Goal: Check status: Check status

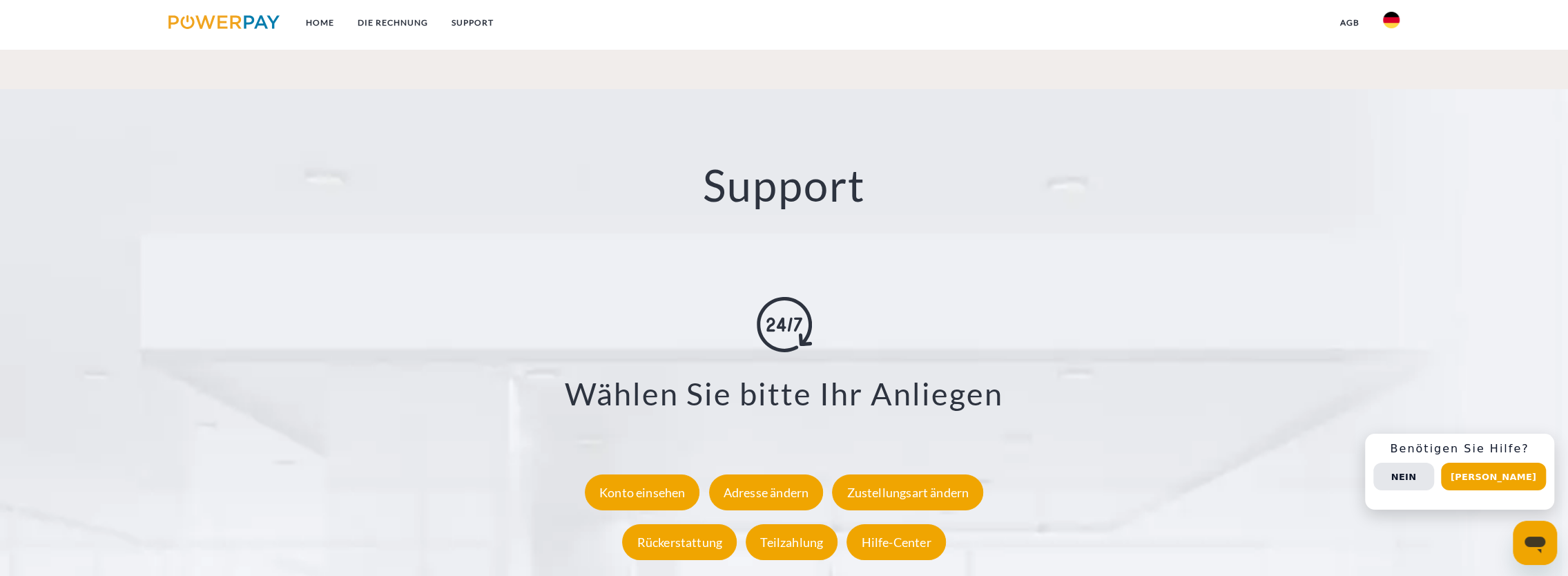
scroll to position [2556, 0]
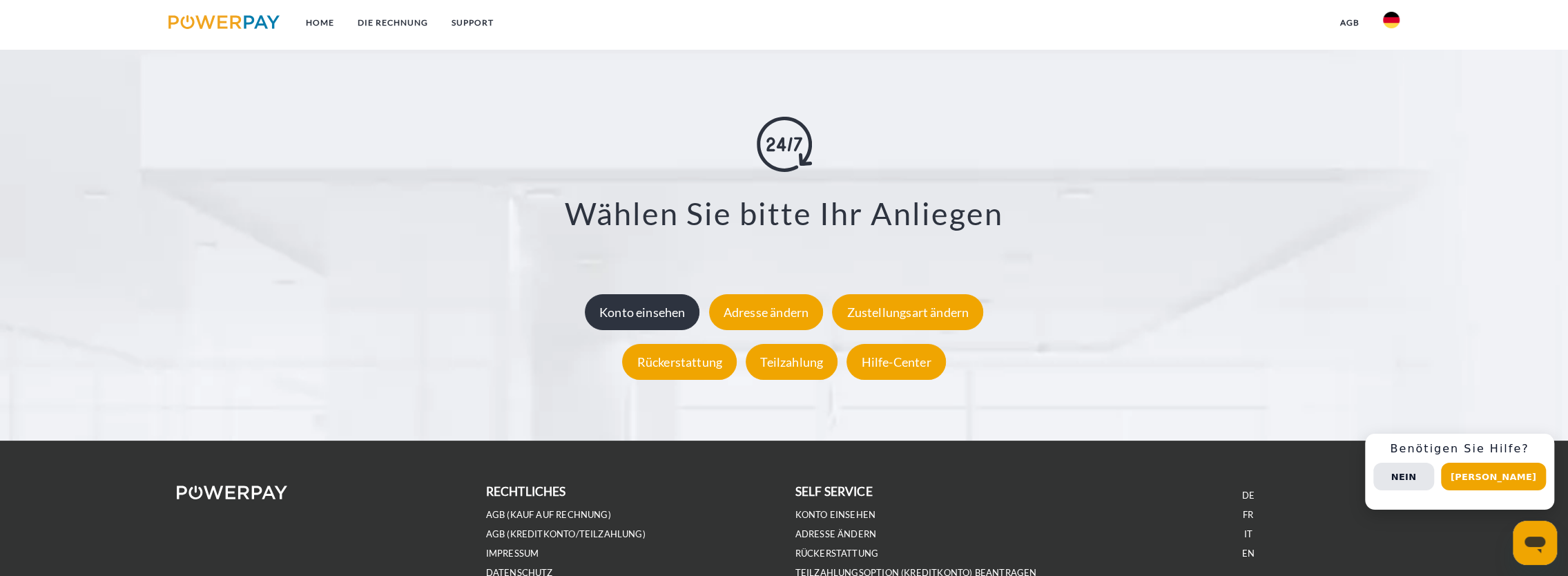
click at [638, 318] on div "Konto einsehen" at bounding box center [642, 313] width 116 height 36
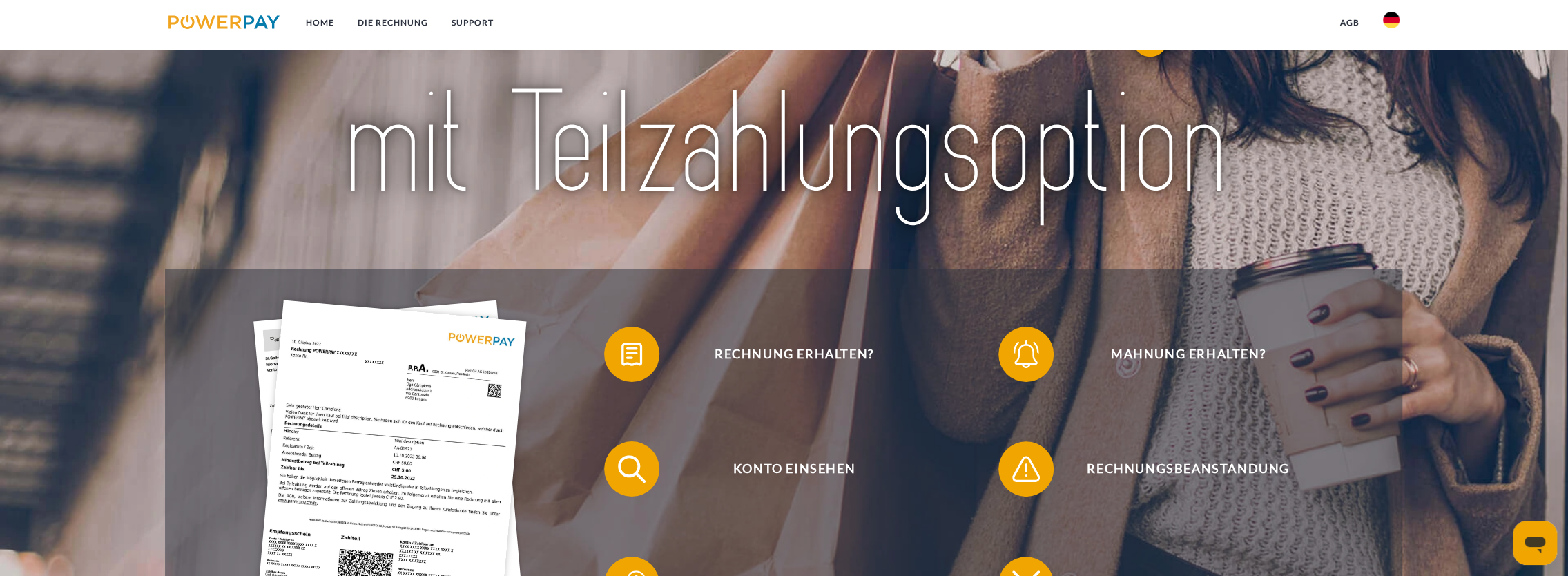
scroll to position [277, 0]
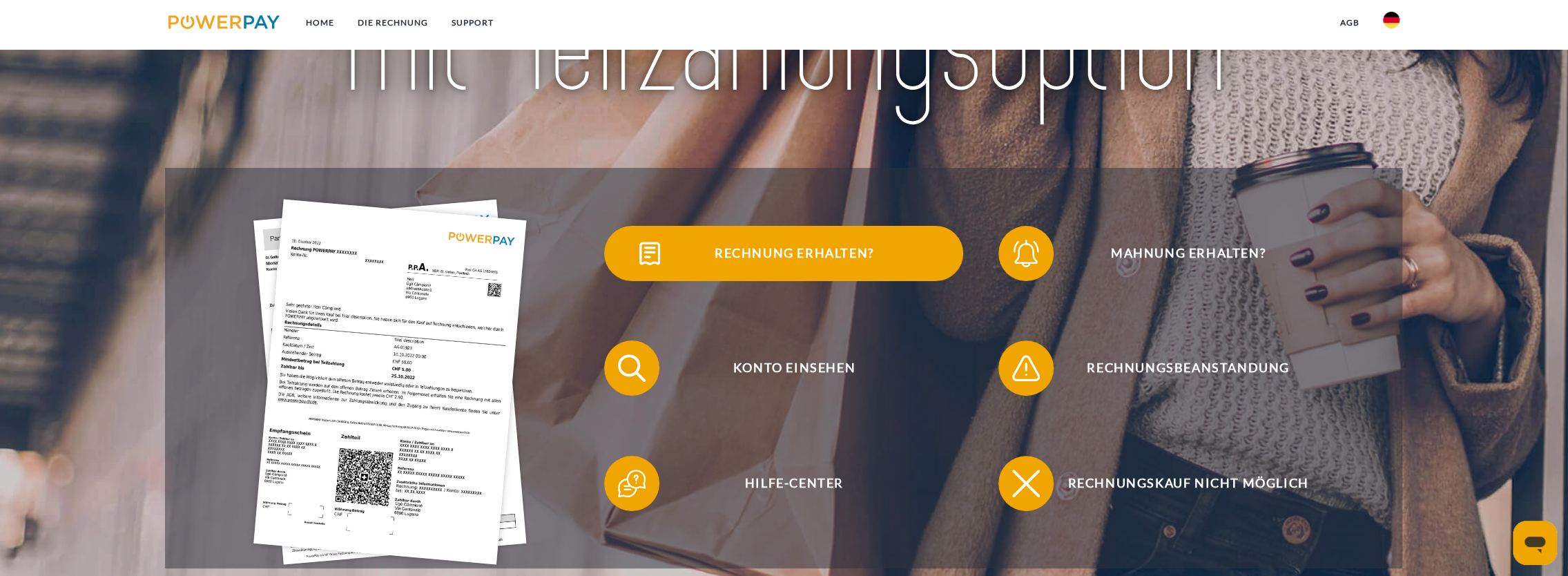
click at [770, 267] on span "Rechnung erhalten?" at bounding box center [794, 253] width 339 height 55
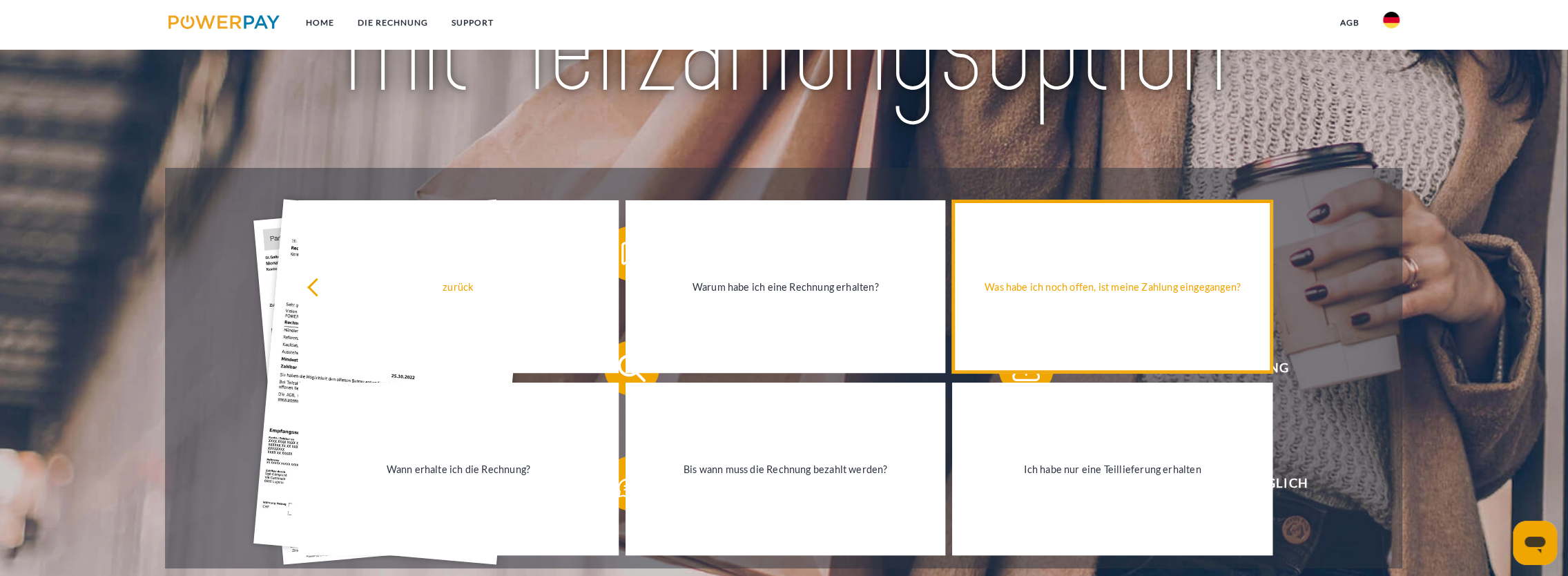
click at [1049, 291] on div "Was habe ich noch offen, ist meine Zahlung eingegangen?" at bounding box center [1112, 286] width 303 height 19
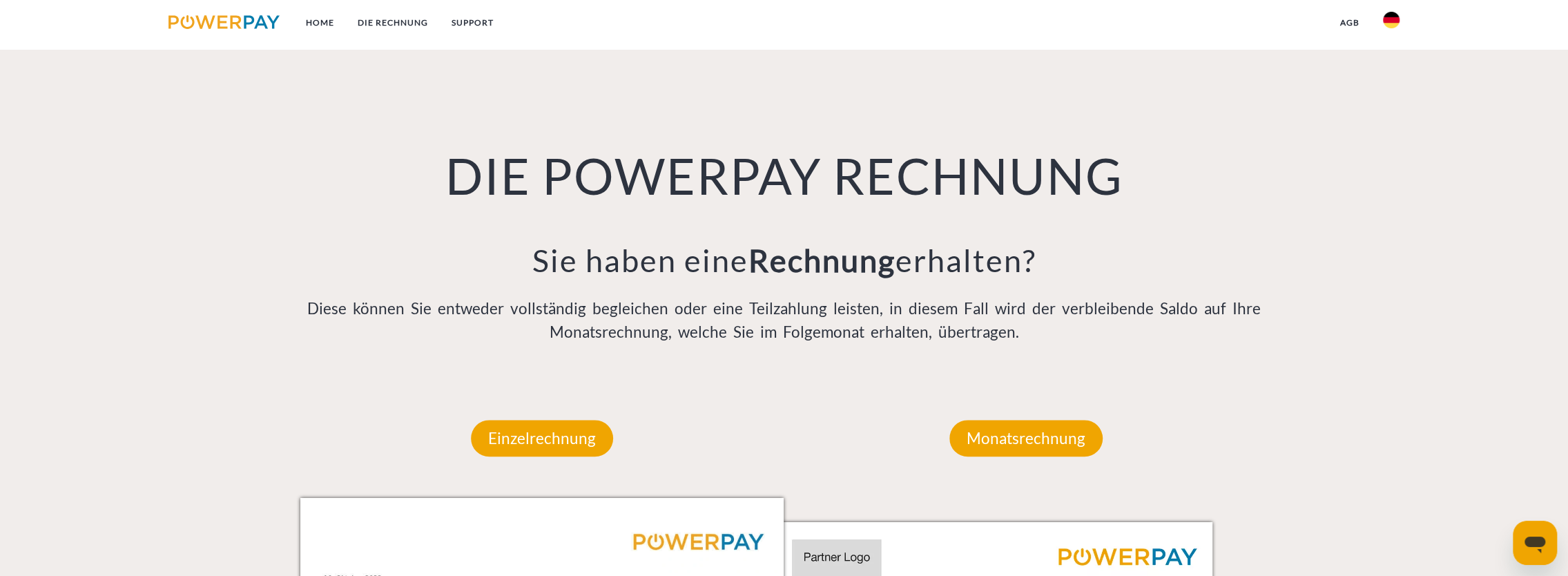
scroll to position [898, 0]
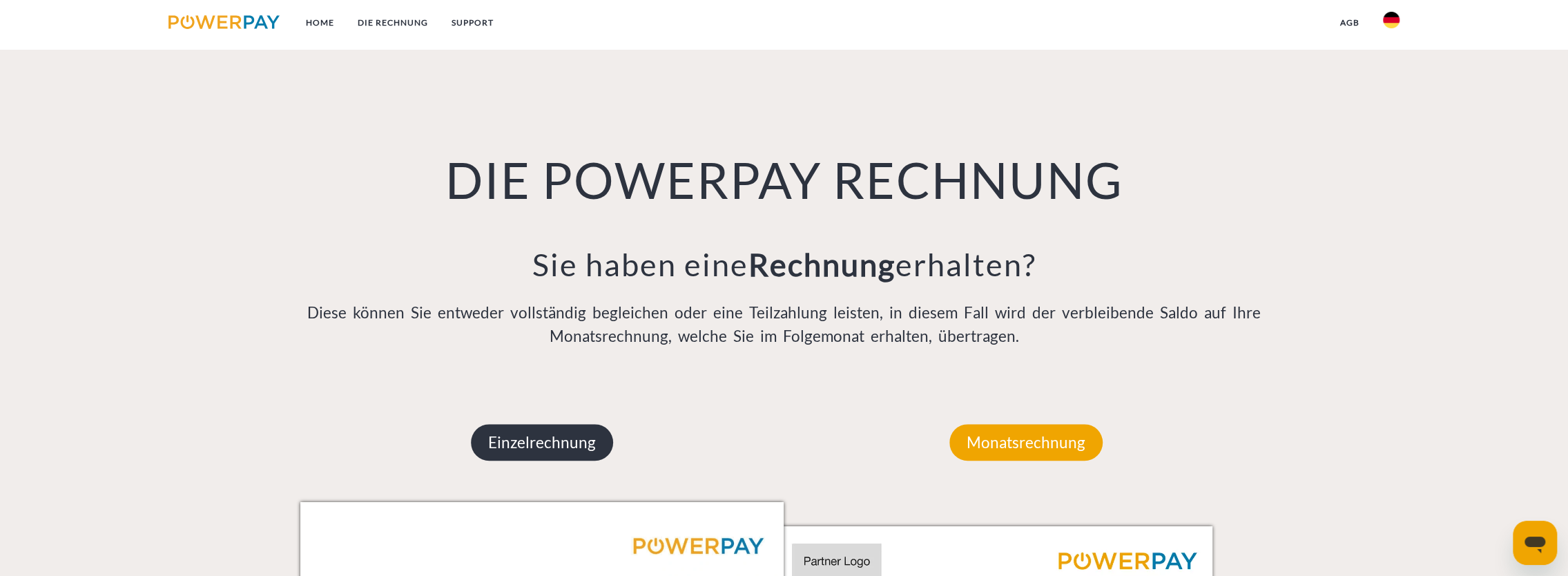
click at [538, 444] on p "Einzelrechnung" at bounding box center [541, 442] width 142 height 37
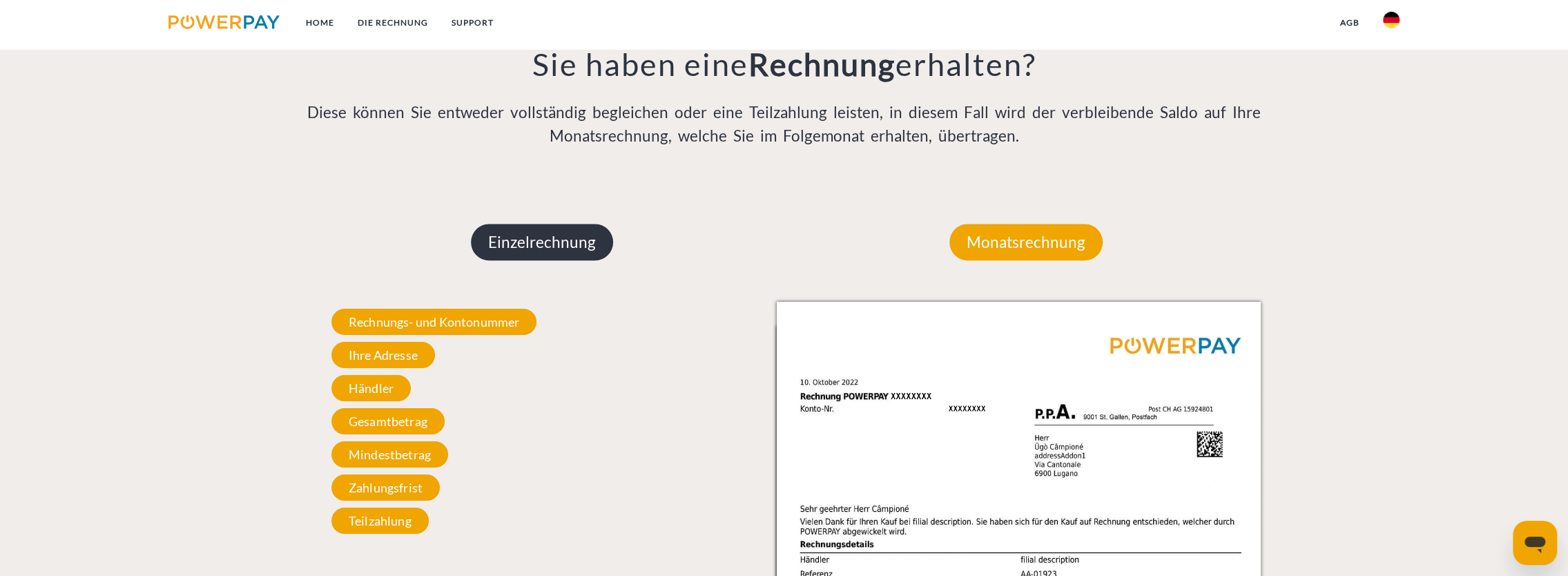
scroll to position [1105, 0]
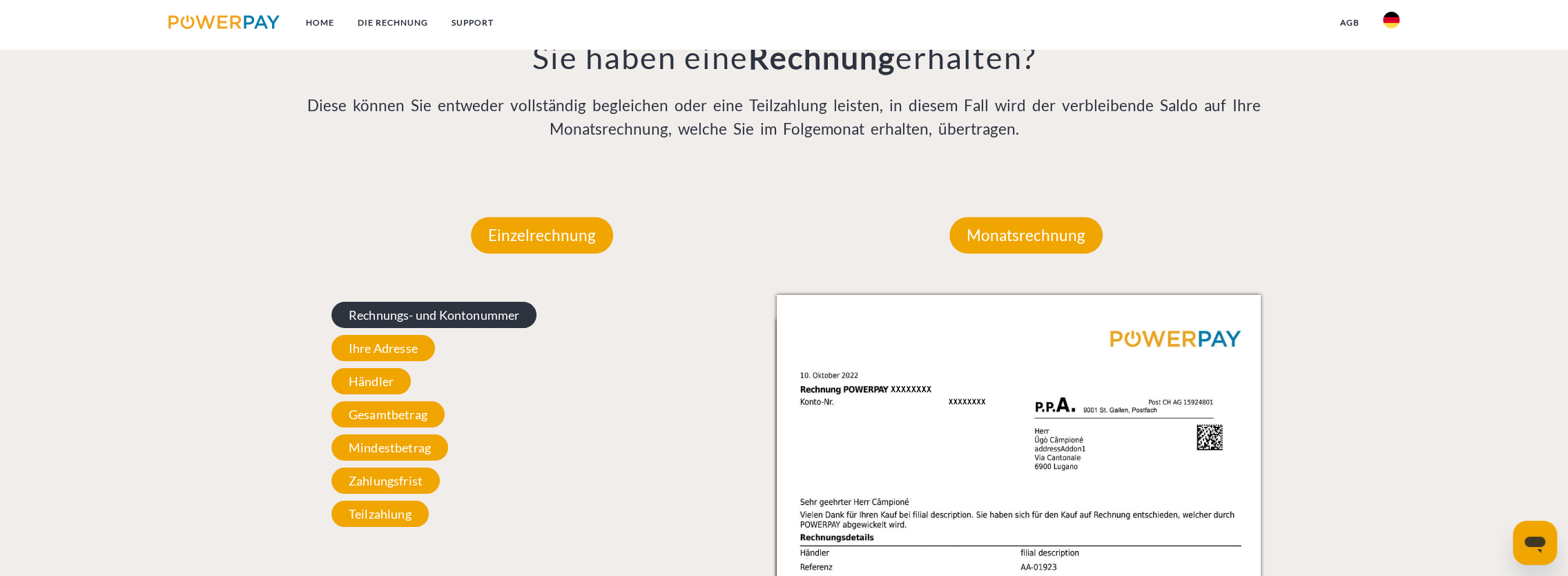
click at [471, 319] on span "Rechnungs- und Kontonummer" at bounding box center [434, 315] width 206 height 26
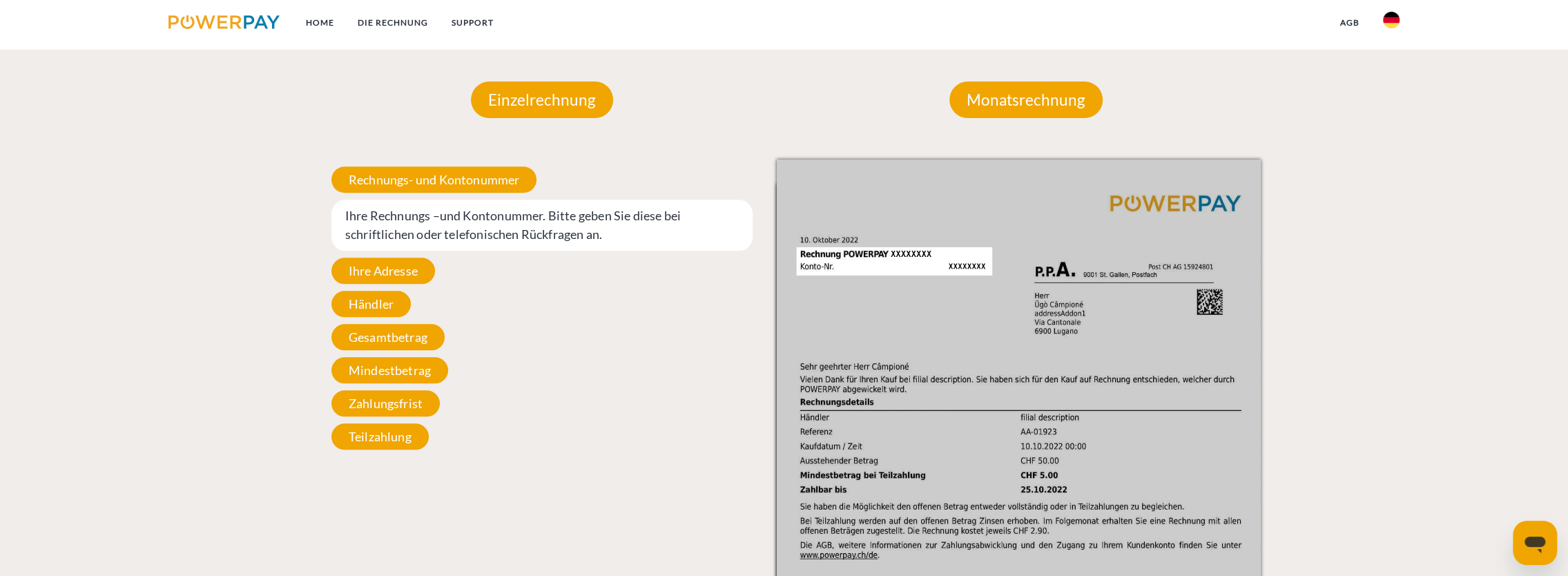
scroll to position [1243, 0]
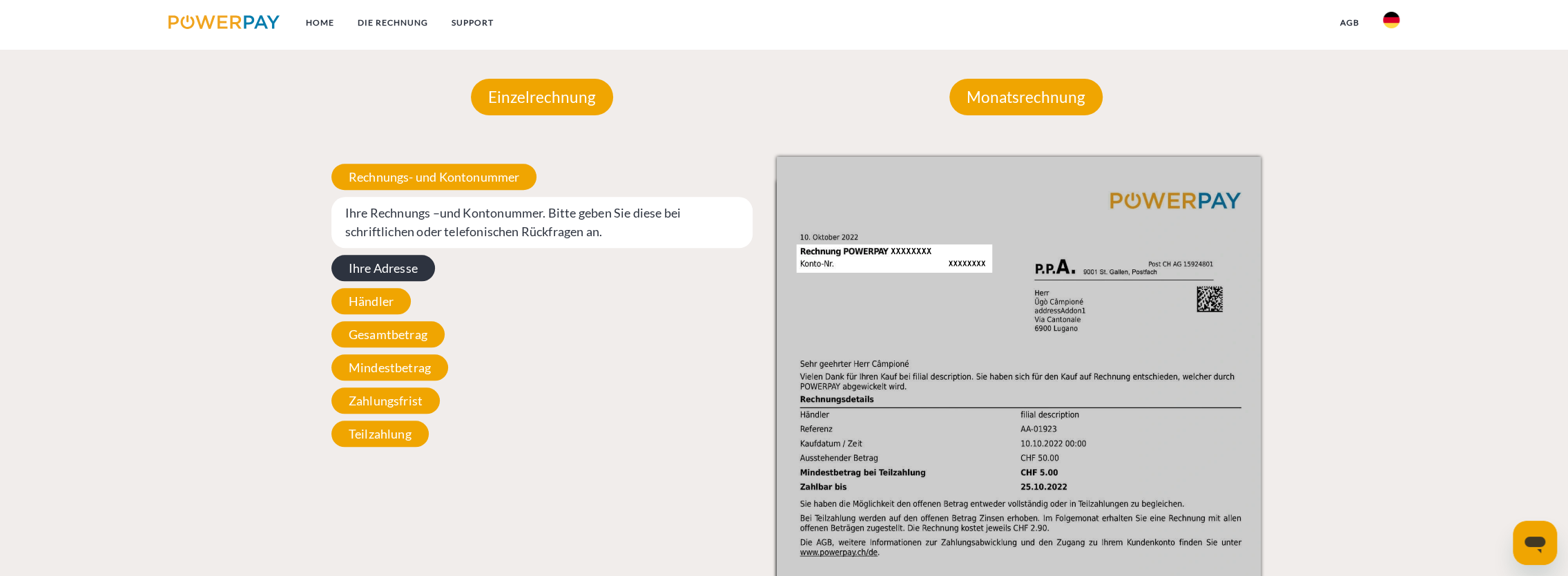
click at [379, 264] on span "Ihre Adresse" at bounding box center [383, 268] width 103 height 26
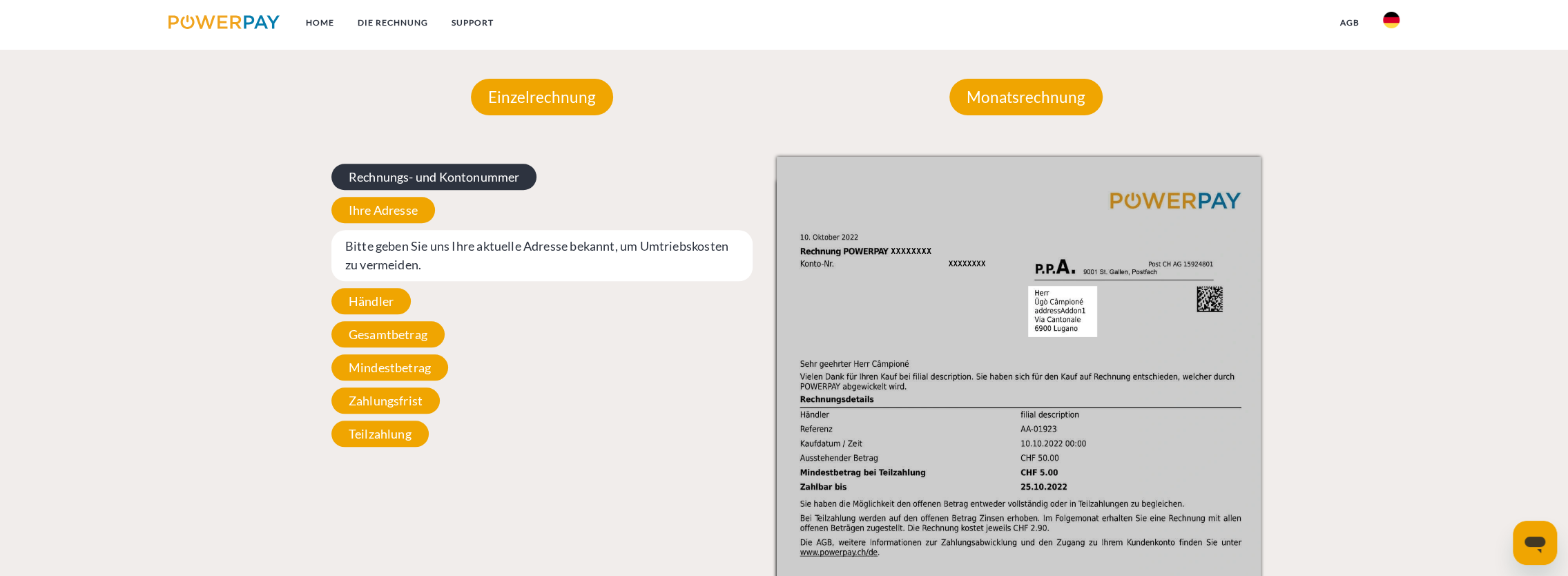
click at [396, 181] on span "Rechnungs- und Kontonummer" at bounding box center [434, 177] width 206 height 26
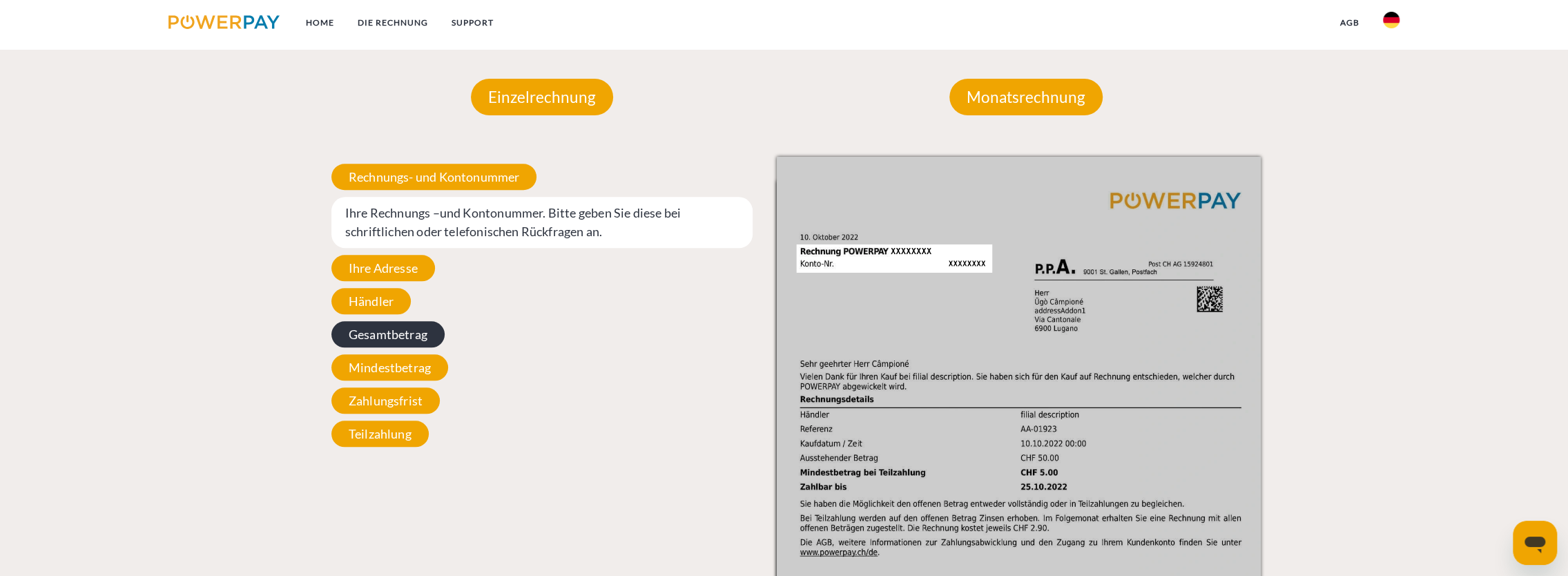
click at [383, 329] on span "Gesamtbetrag" at bounding box center [388, 334] width 113 height 26
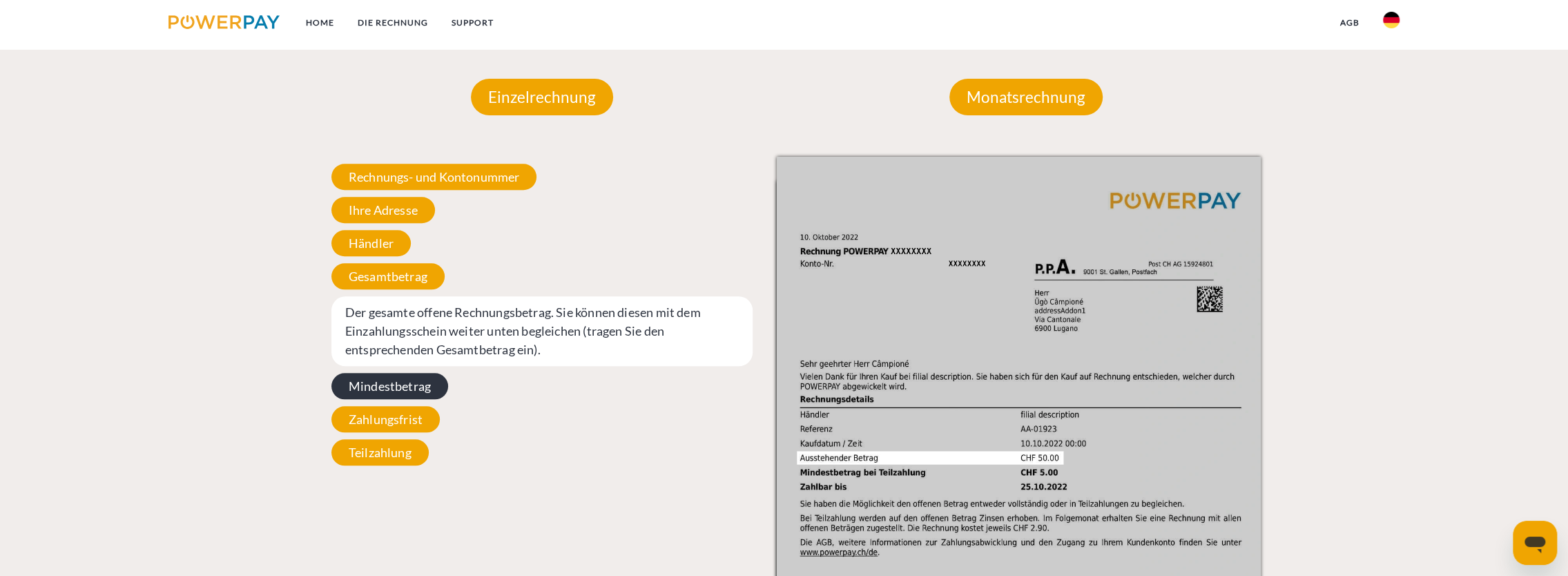
click at [399, 394] on span "Mindestbetrag" at bounding box center [390, 386] width 116 height 26
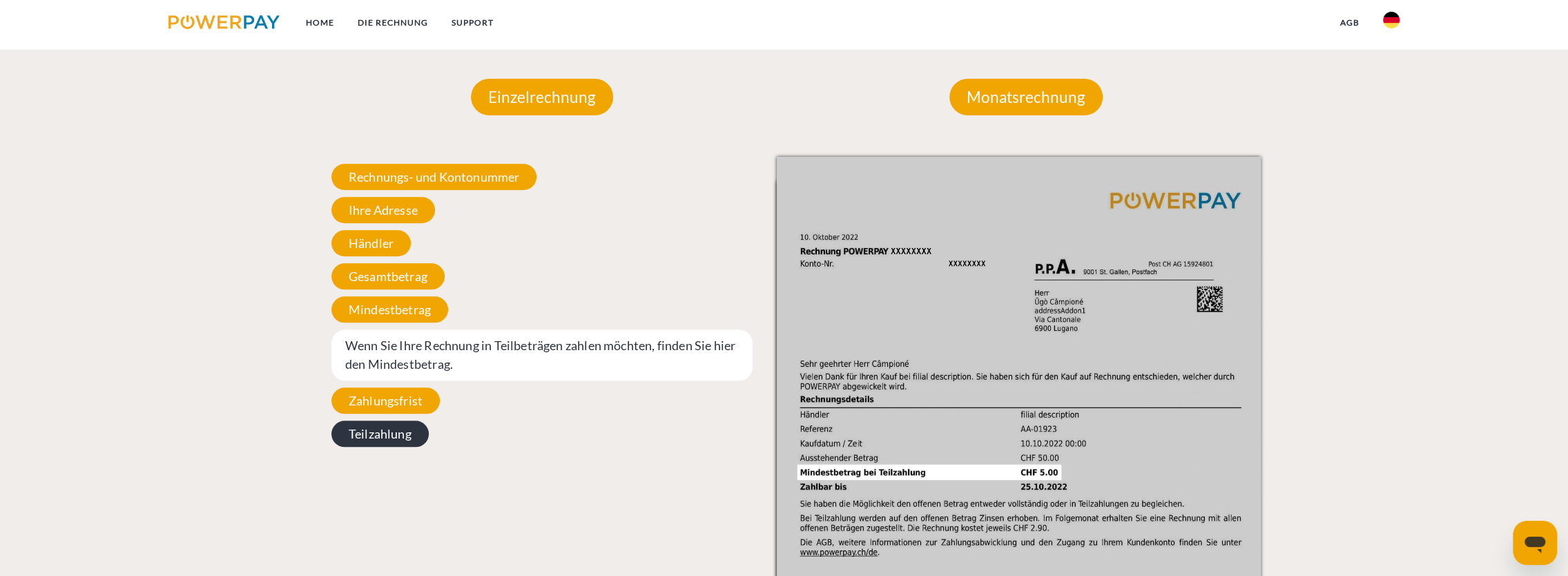
click at [406, 433] on span "Teilzahlung" at bounding box center [380, 434] width 98 height 26
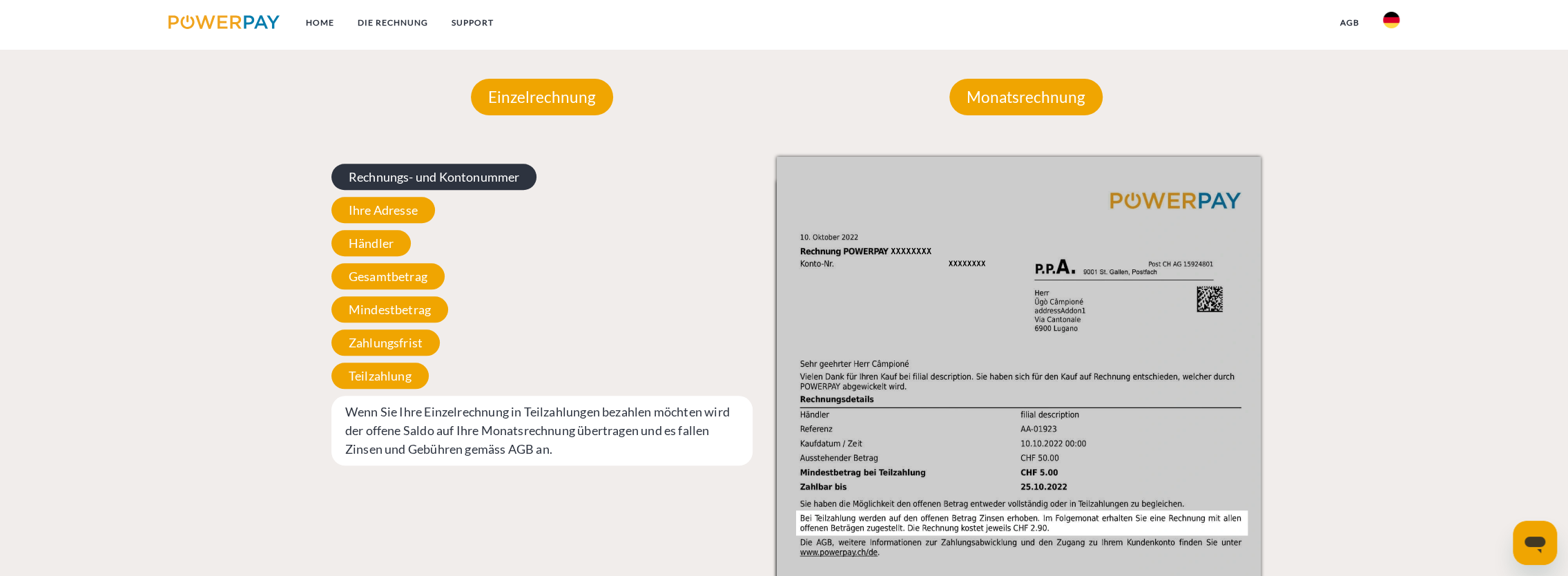
click at [456, 178] on span "Rechnungs- und Kontonummer" at bounding box center [434, 177] width 206 height 26
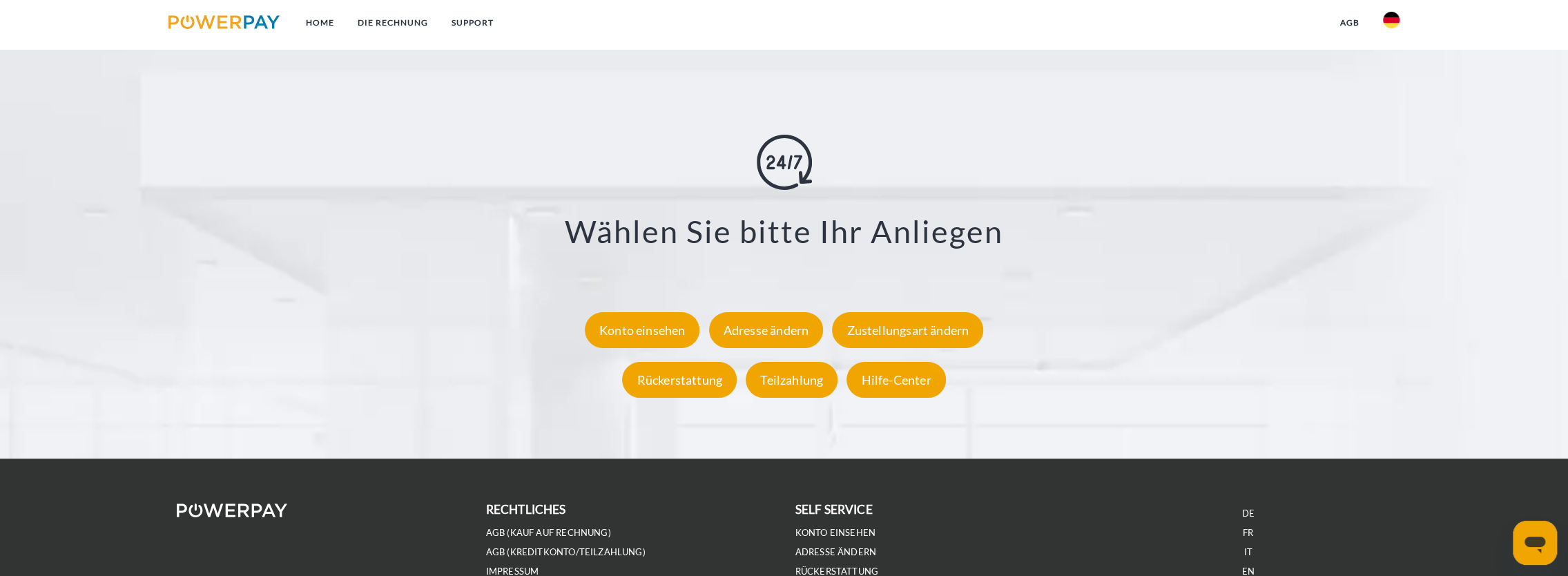
scroll to position [2655, 0]
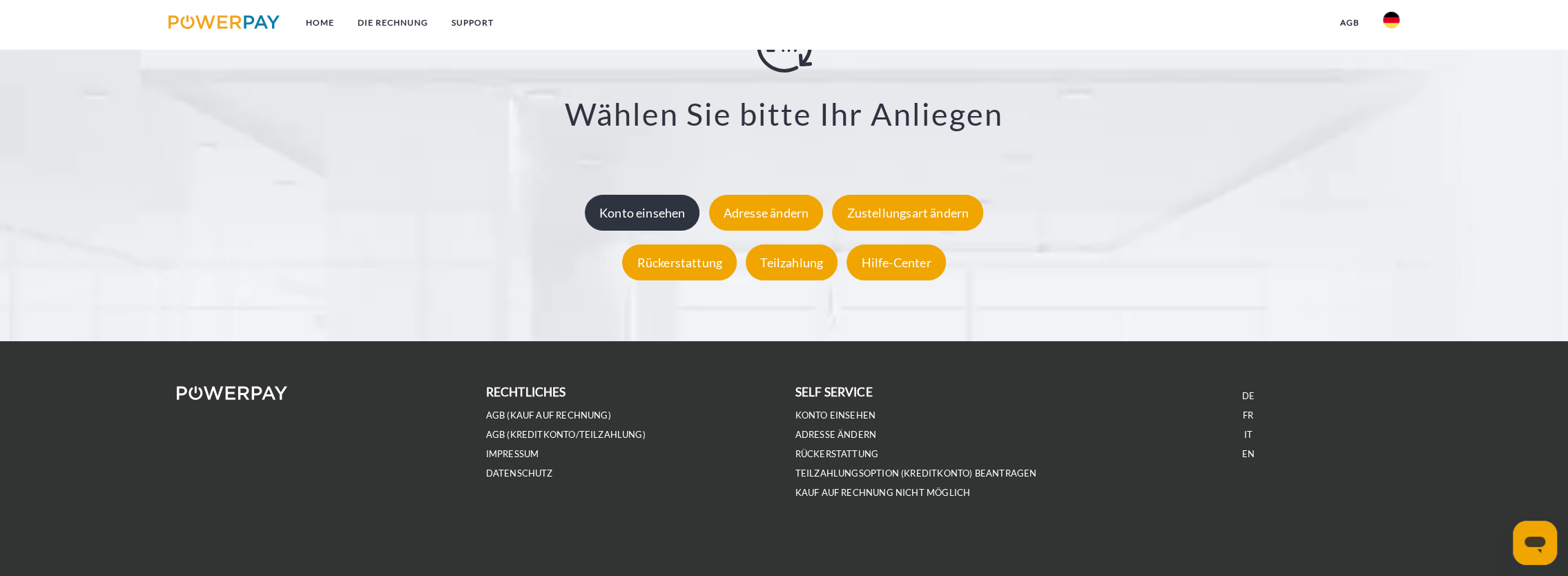
click at [651, 209] on div "Konto einsehen" at bounding box center [642, 213] width 116 height 36
